Goal: Task Accomplishment & Management: Manage account settings

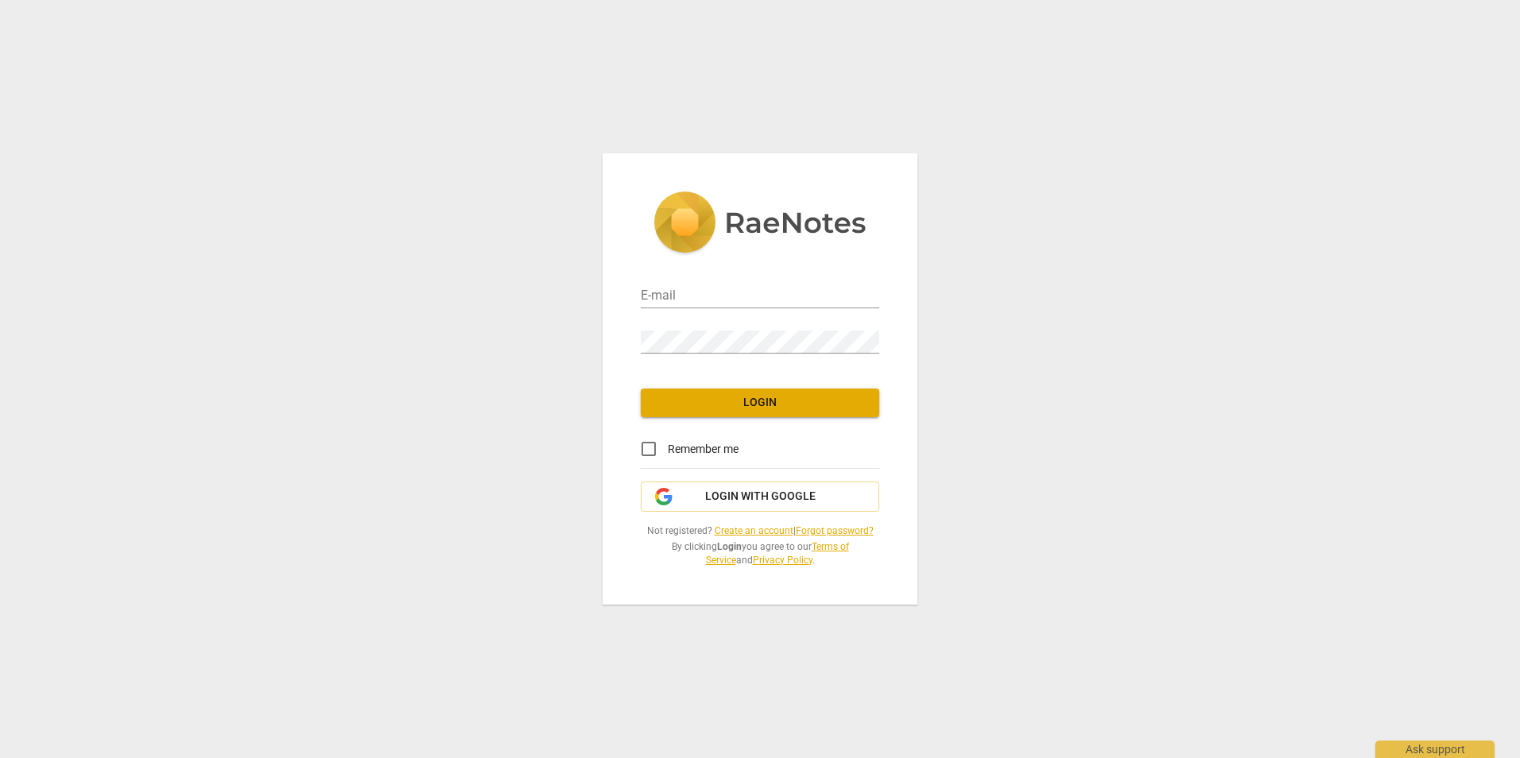
type input "nycdoenps@gmail.com"
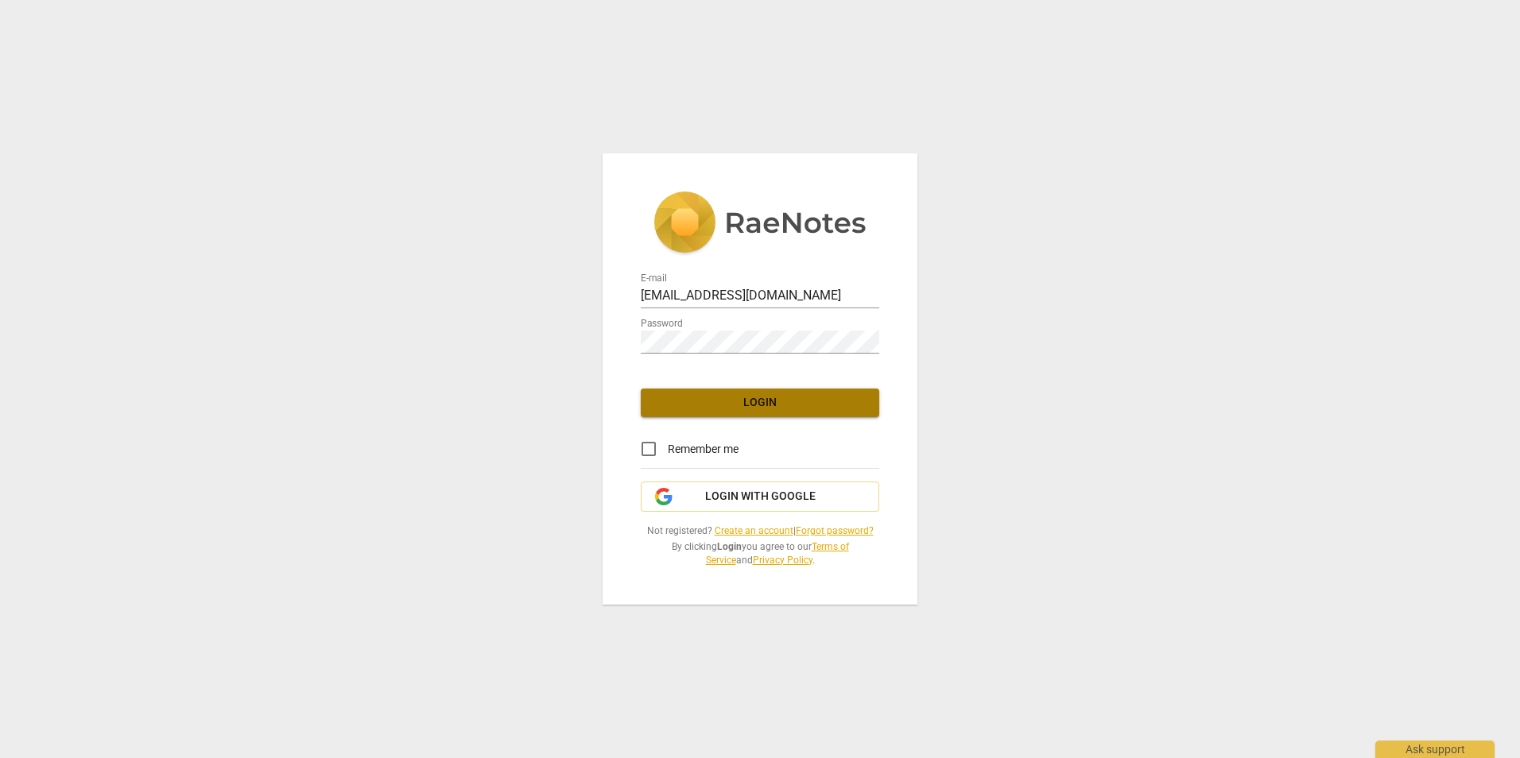
click at [774, 404] on span "Login" at bounding box center [759, 403] width 213 height 16
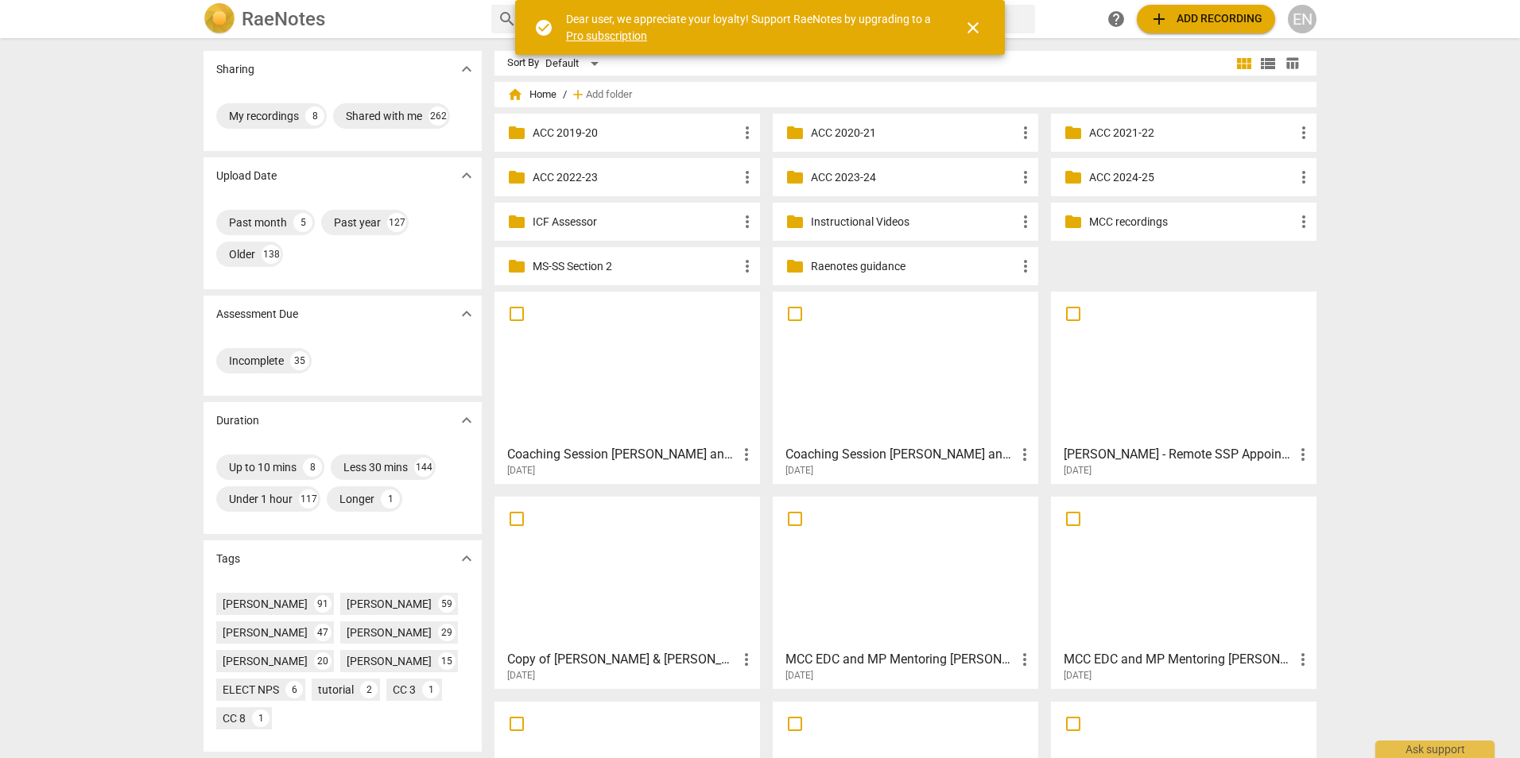
click at [873, 219] on p "Instructional Videos" at bounding box center [913, 222] width 205 height 17
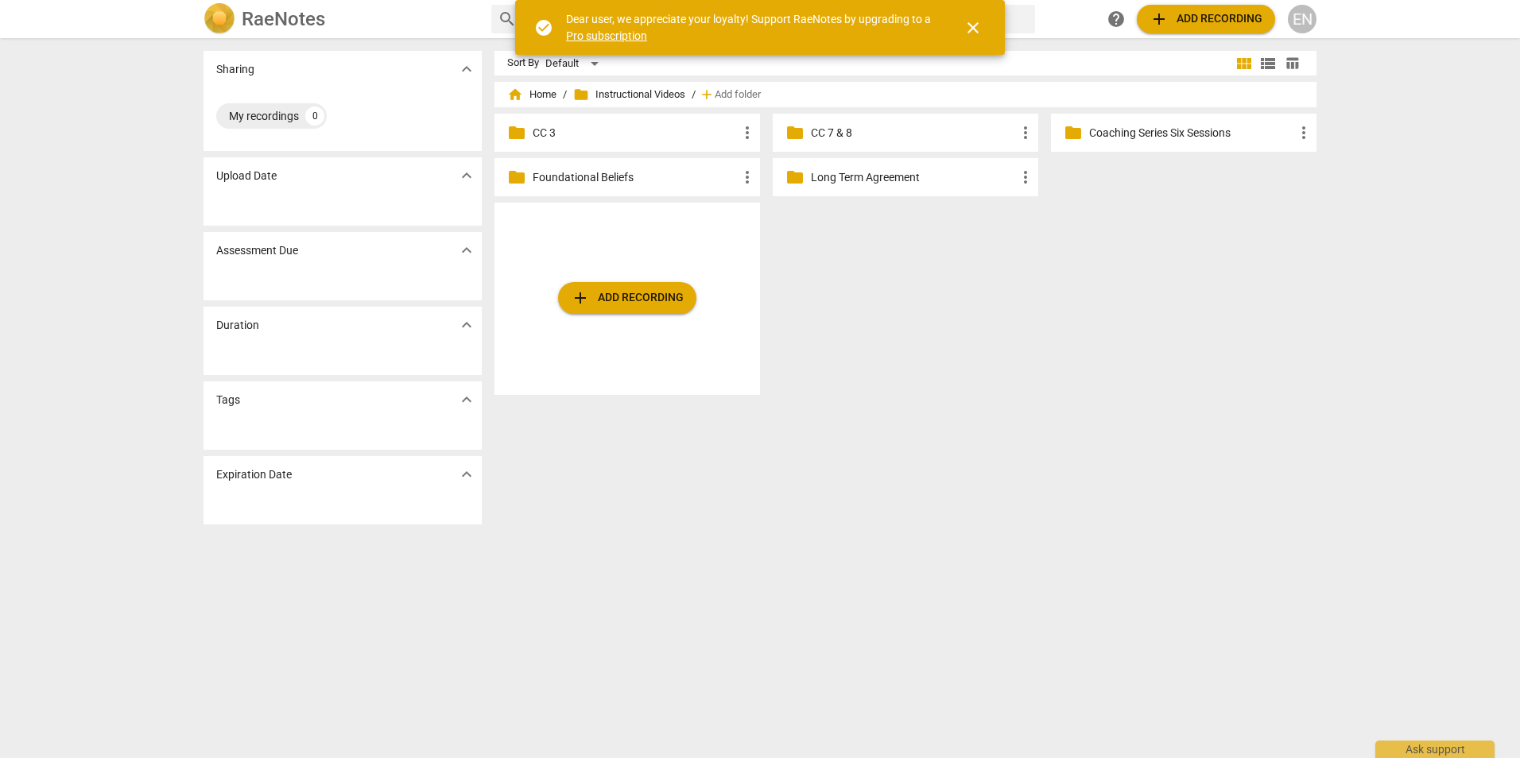
click at [828, 134] on p "CC 7 & 8" at bounding box center [913, 133] width 205 height 17
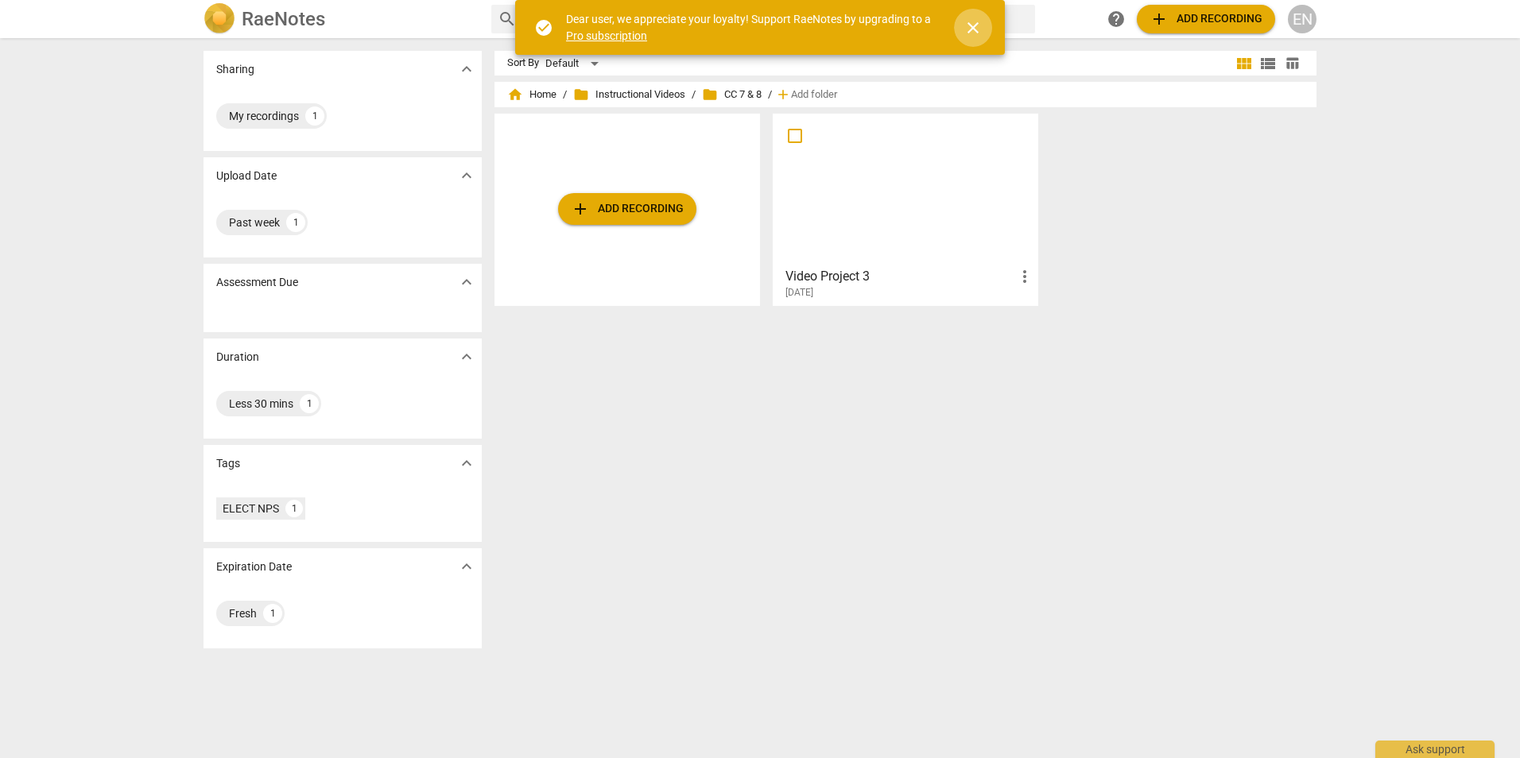
click at [966, 23] on span "close" at bounding box center [972, 27] width 19 height 19
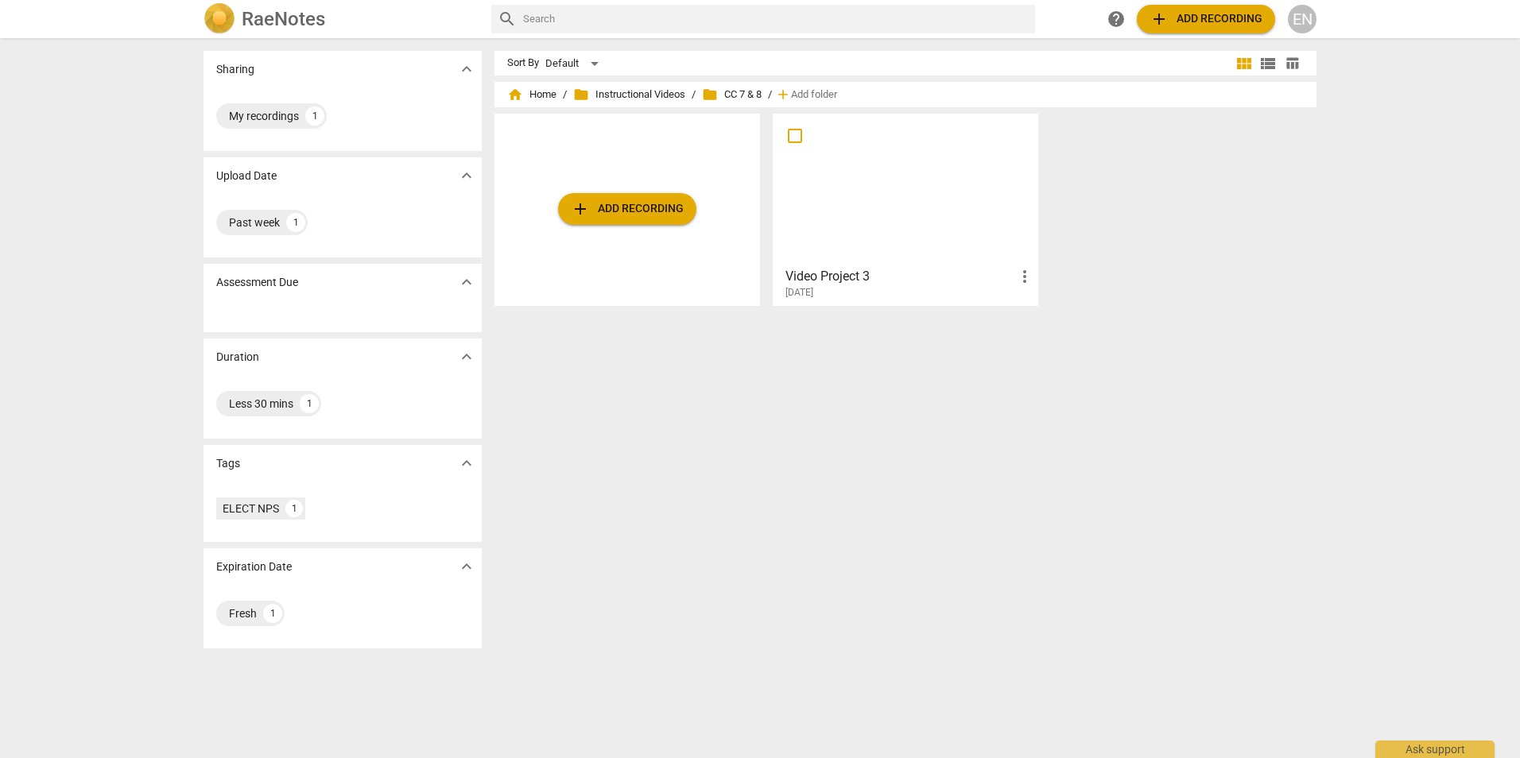
click at [975, 200] on div at bounding box center [905, 189] width 254 height 141
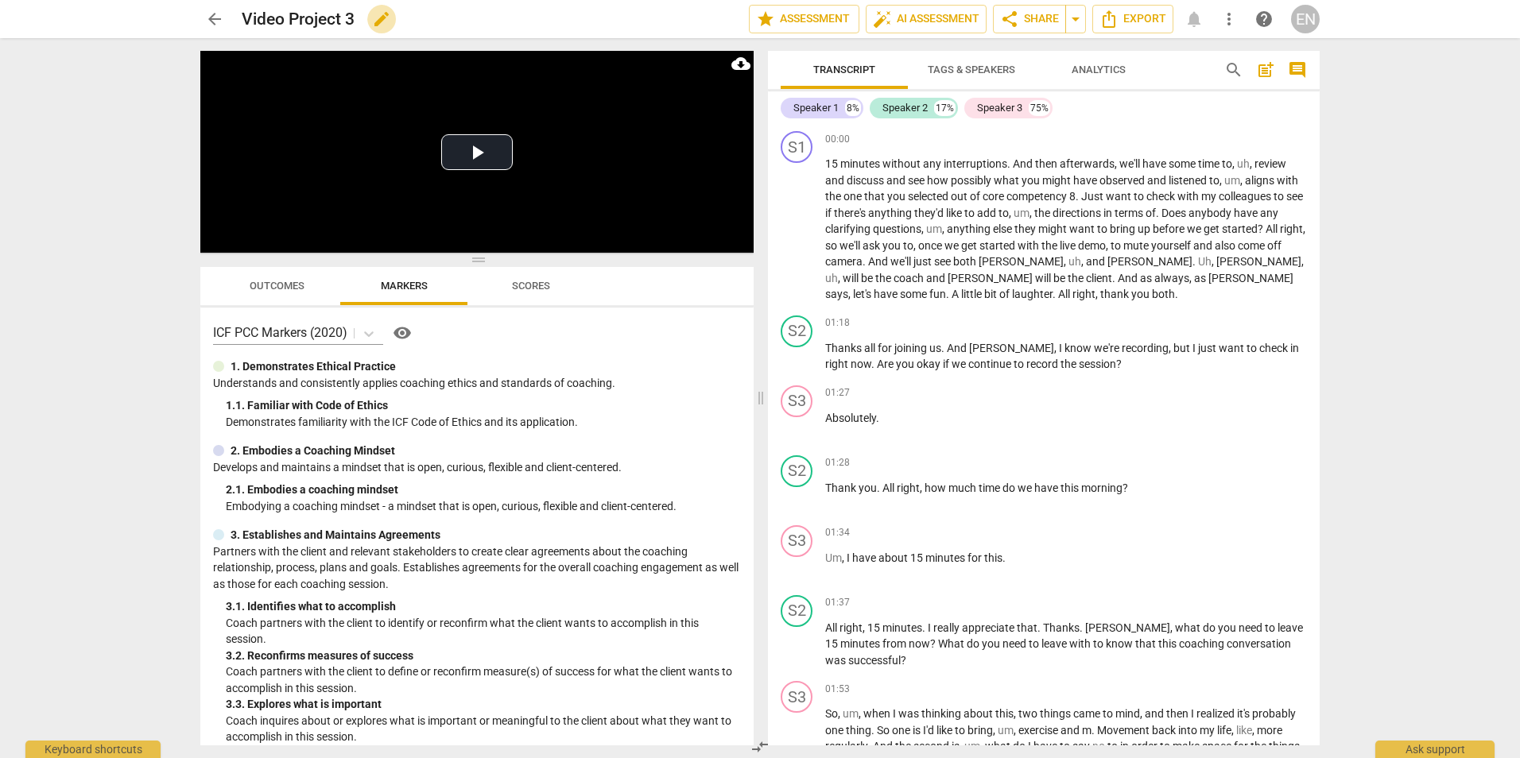
click at [369, 25] on span "edit" at bounding box center [381, 19] width 29 height 19
type input "V"
type input "m"
type input "Matt coaching TB"
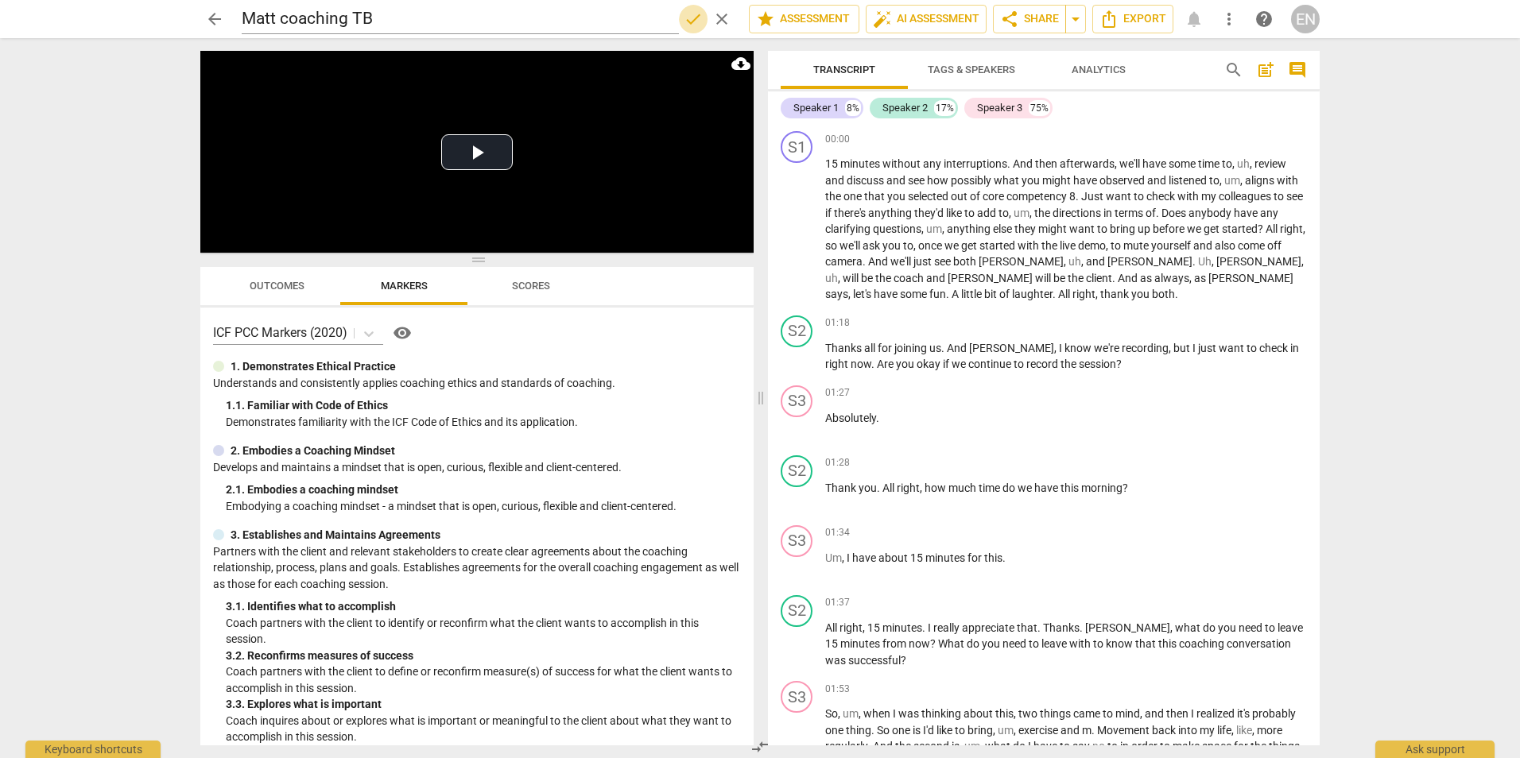
click at [686, 25] on span "done" at bounding box center [692, 19] width 19 height 19
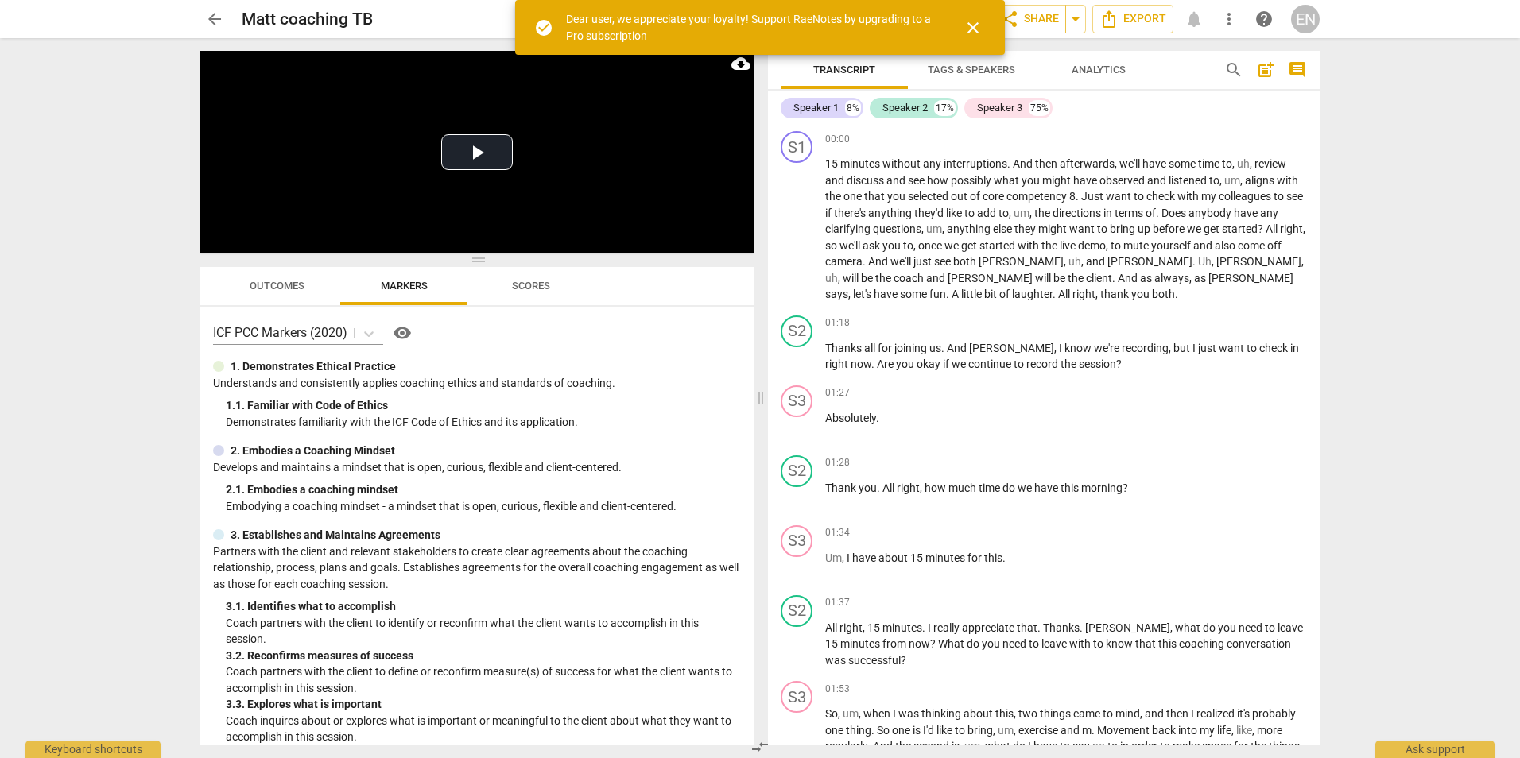
click at [966, 43] on button "close" at bounding box center [973, 28] width 38 height 38
